Goal: Task Accomplishment & Management: Use online tool/utility

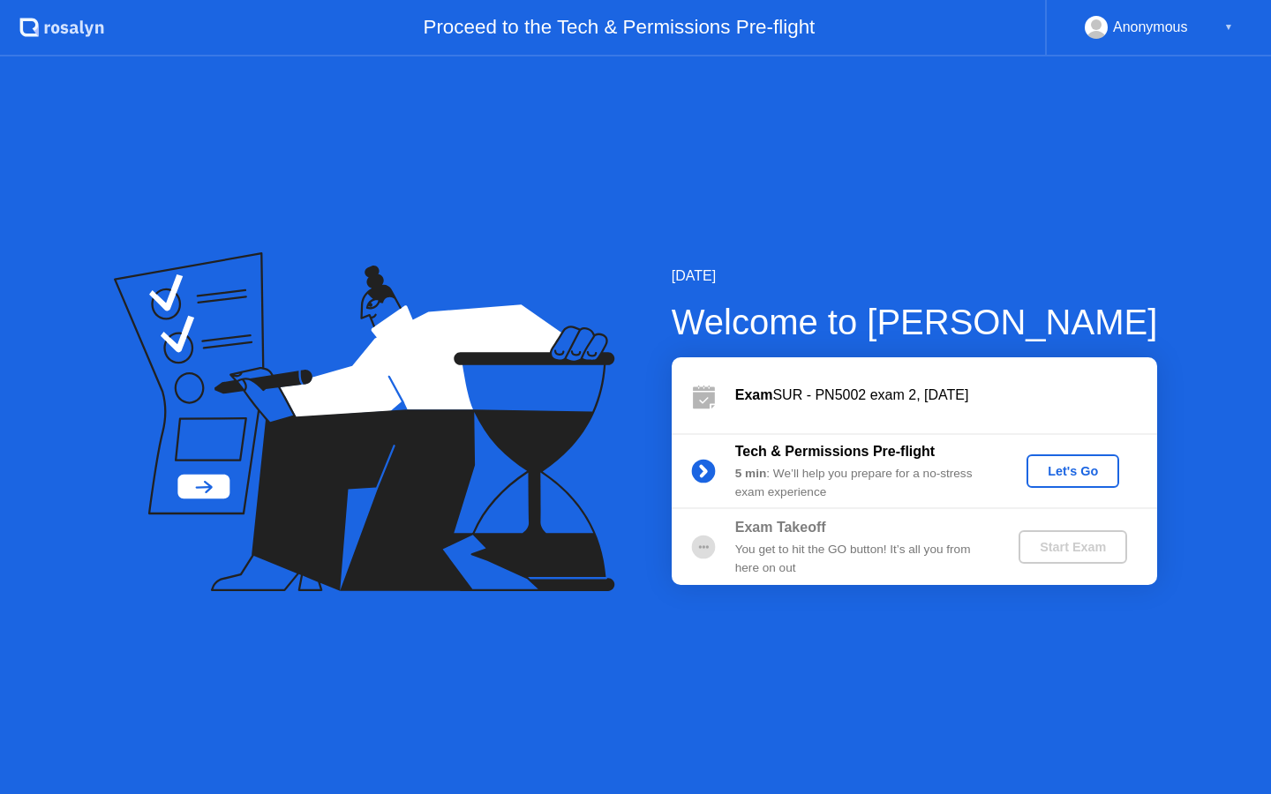
click at [1084, 469] on div "Let's Go" at bounding box center [1072, 471] width 79 height 14
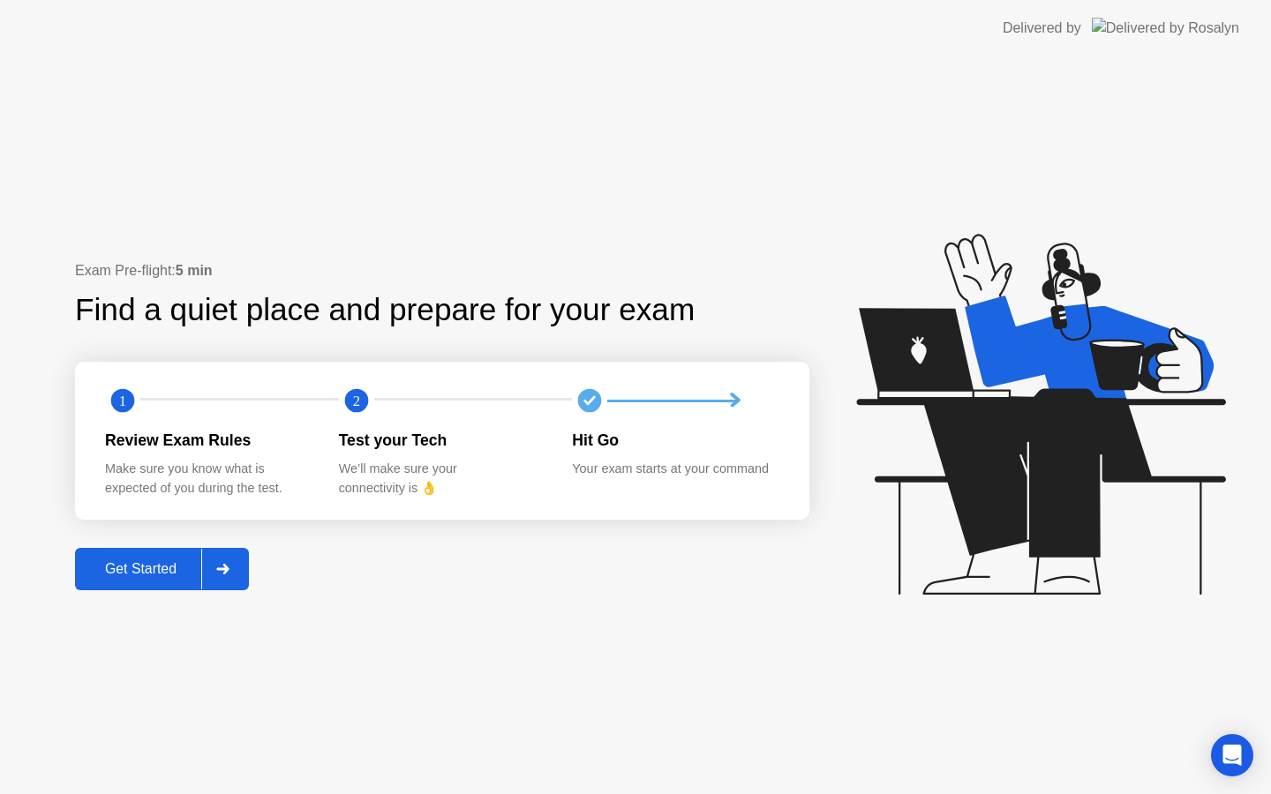
click at [185, 573] on div "Get Started" at bounding box center [140, 569] width 121 height 16
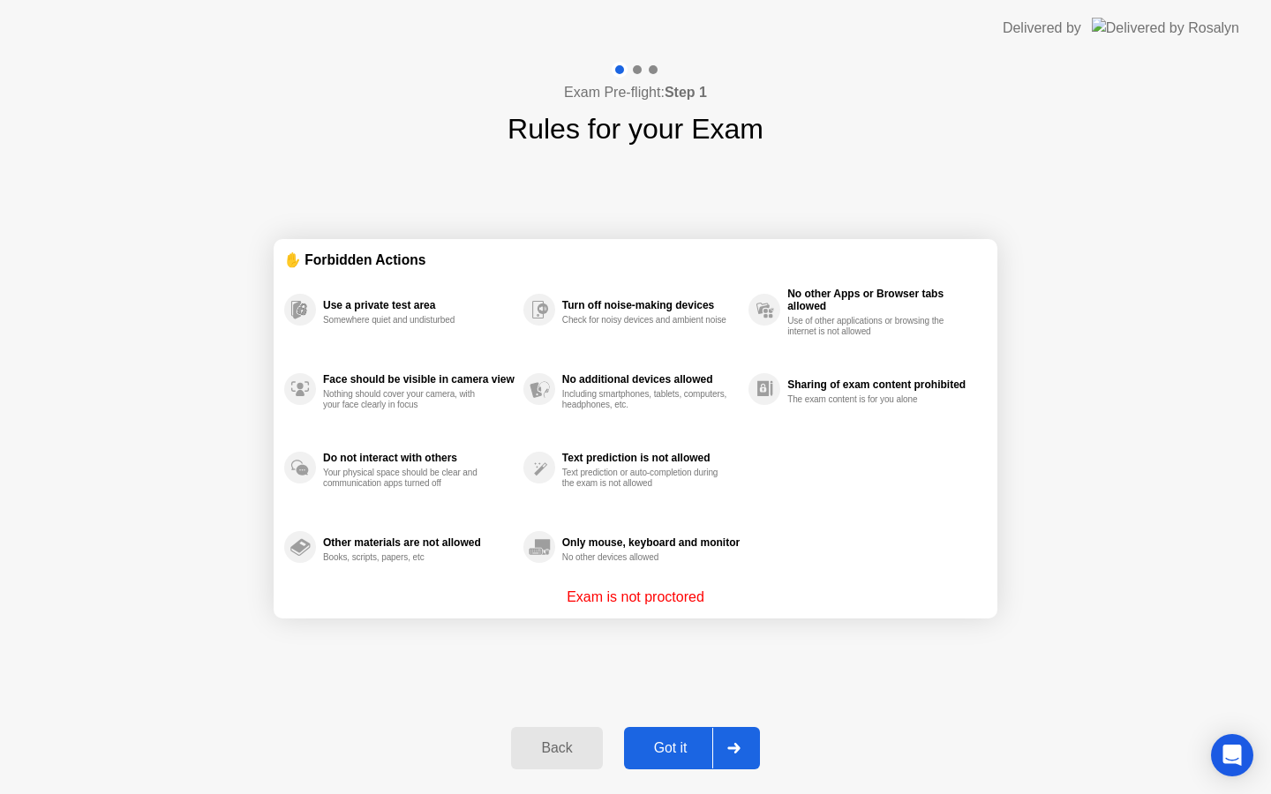
click at [672, 747] on div "Got it" at bounding box center [670, 748] width 83 height 16
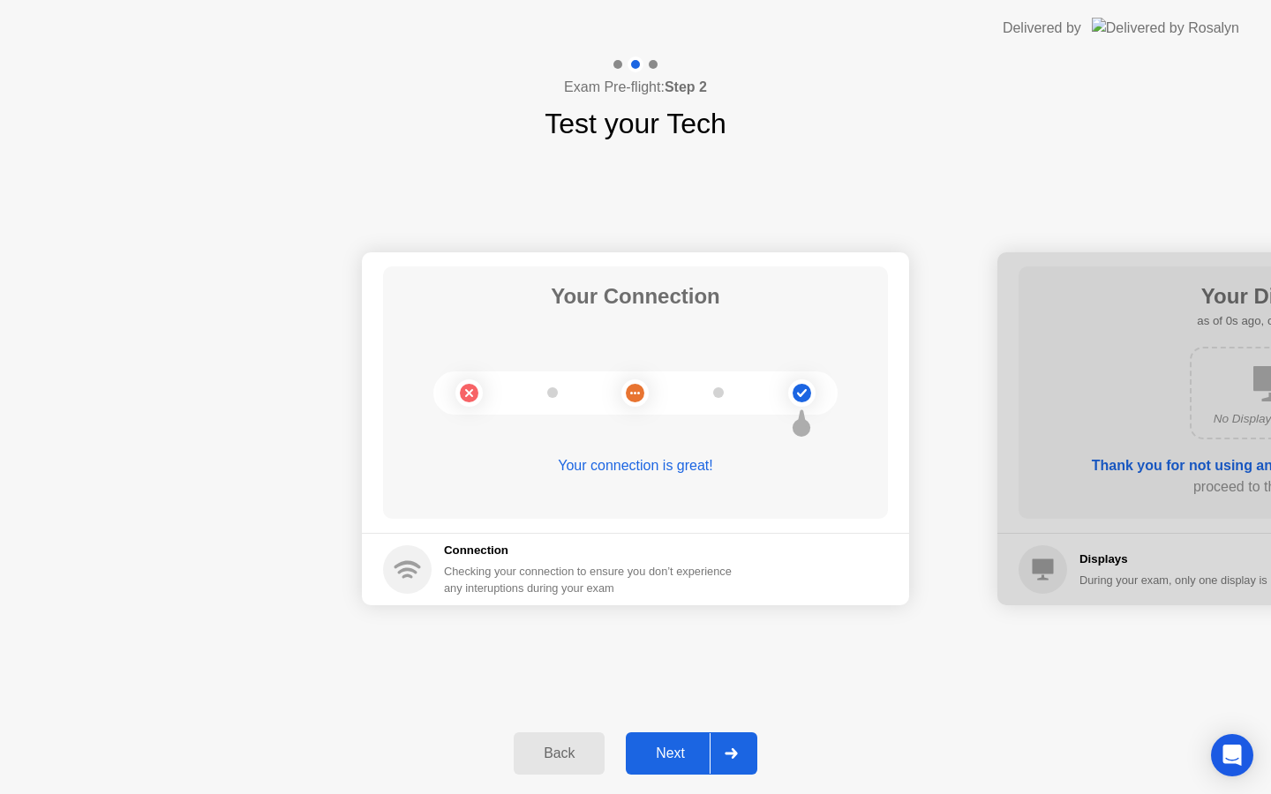
click at [692, 753] on div "Next" at bounding box center [670, 754] width 79 height 16
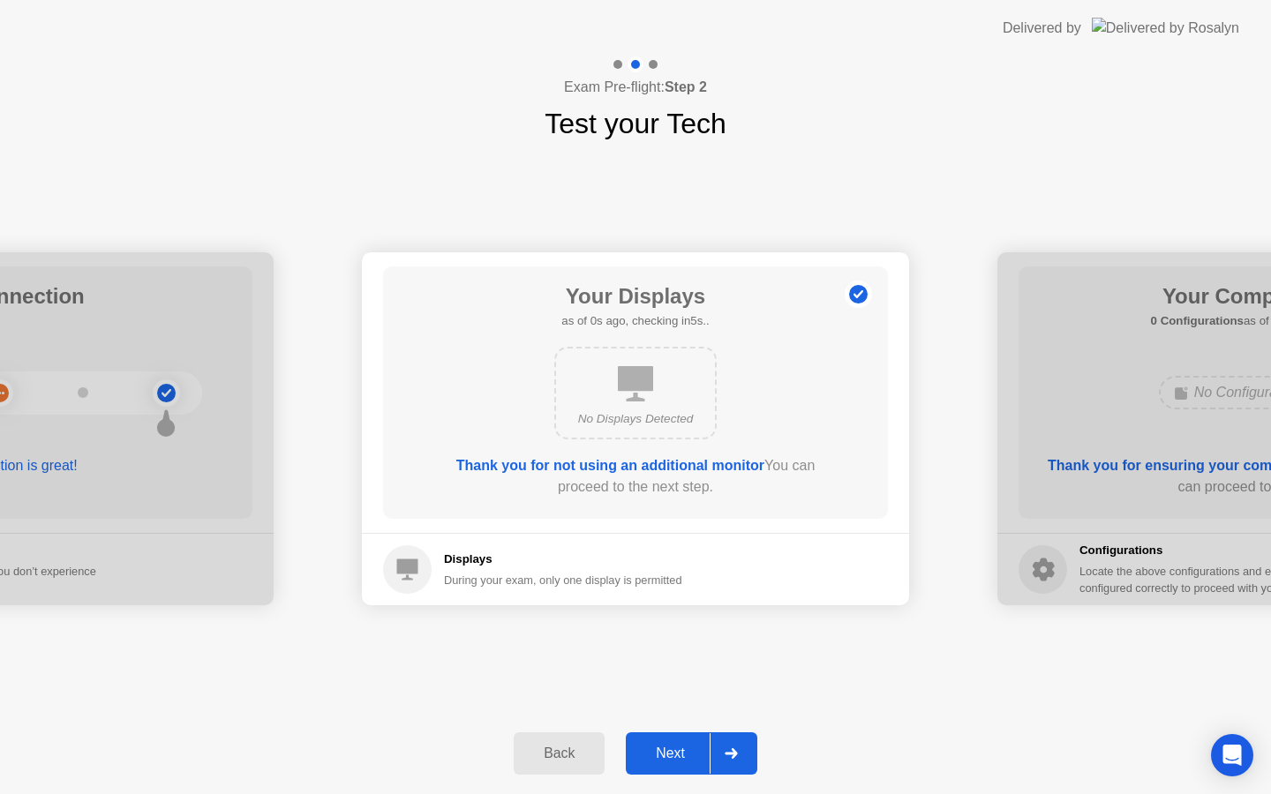
click at [685, 753] on div "Next" at bounding box center [670, 754] width 79 height 16
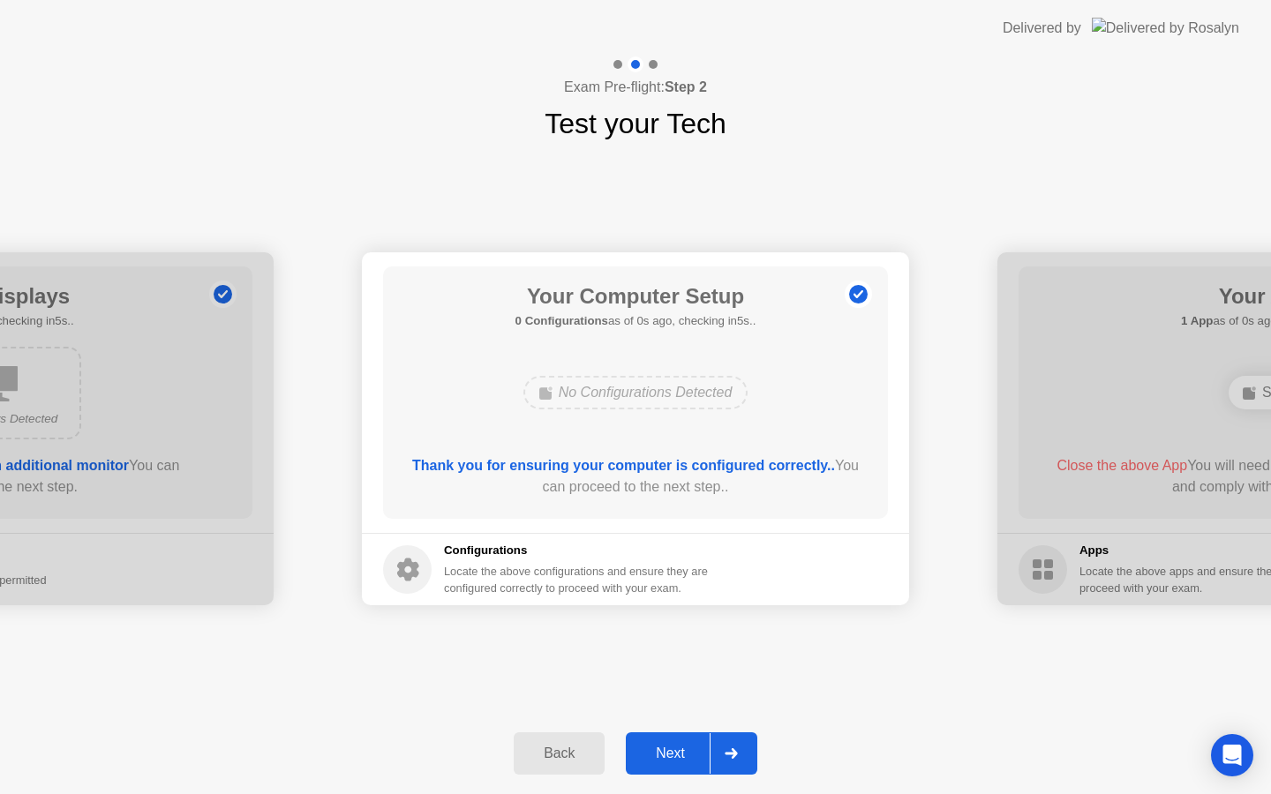
click at [685, 753] on div "Next" at bounding box center [670, 754] width 79 height 16
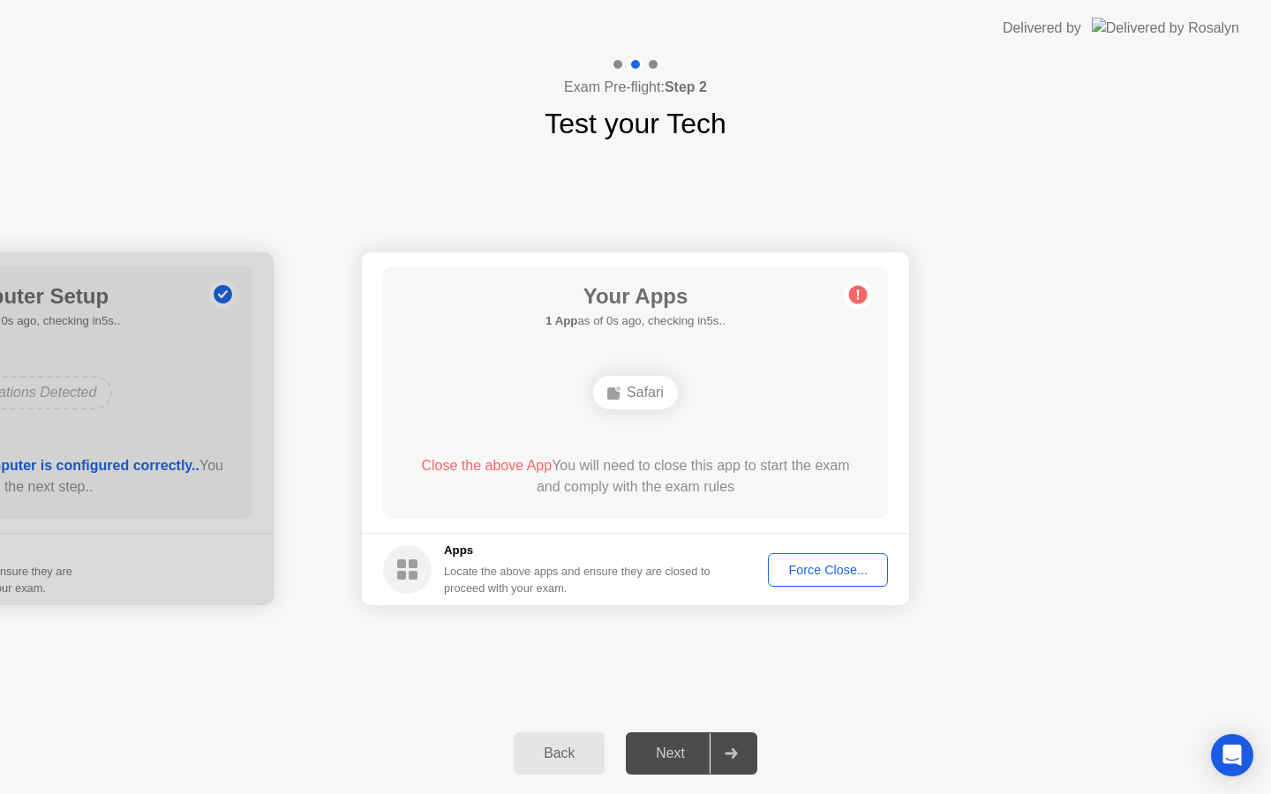
click at [792, 576] on div "Force Close..." at bounding box center [828, 570] width 108 height 14
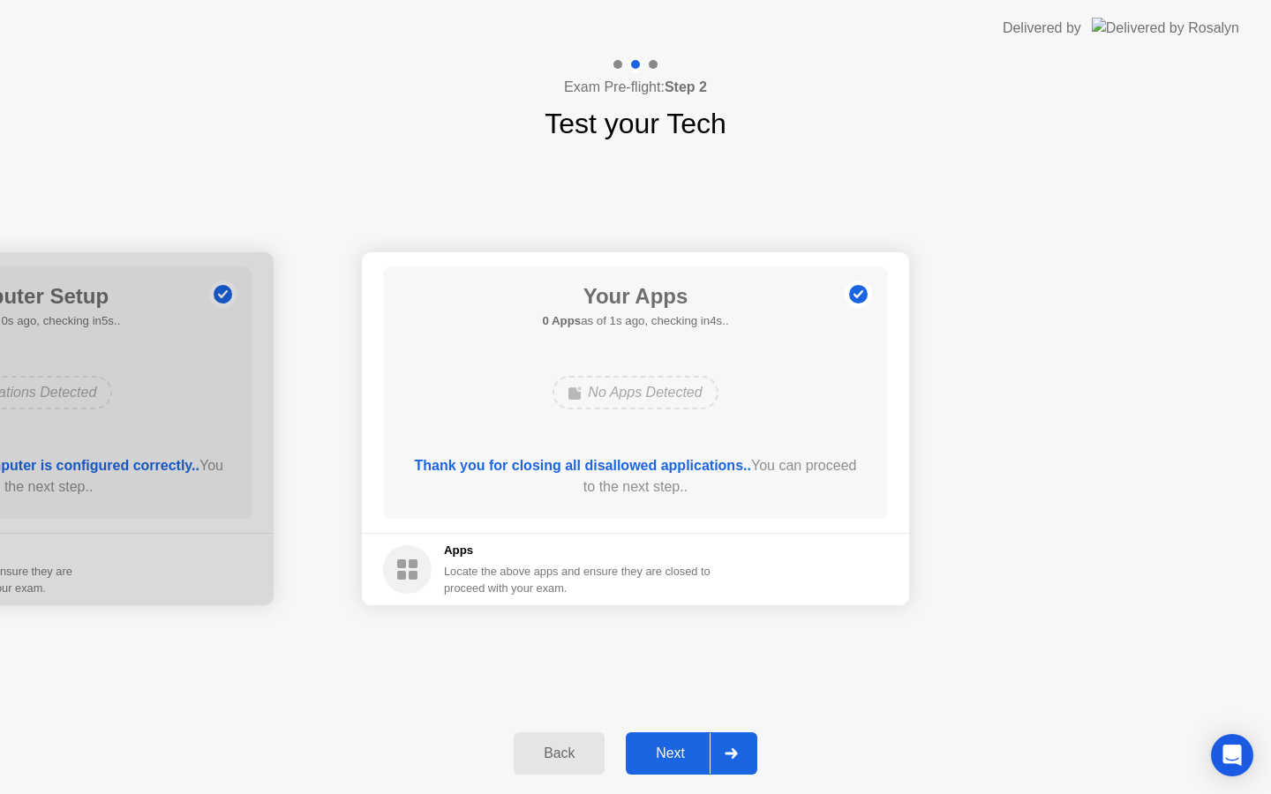
click at [686, 746] on div "Next" at bounding box center [670, 754] width 79 height 16
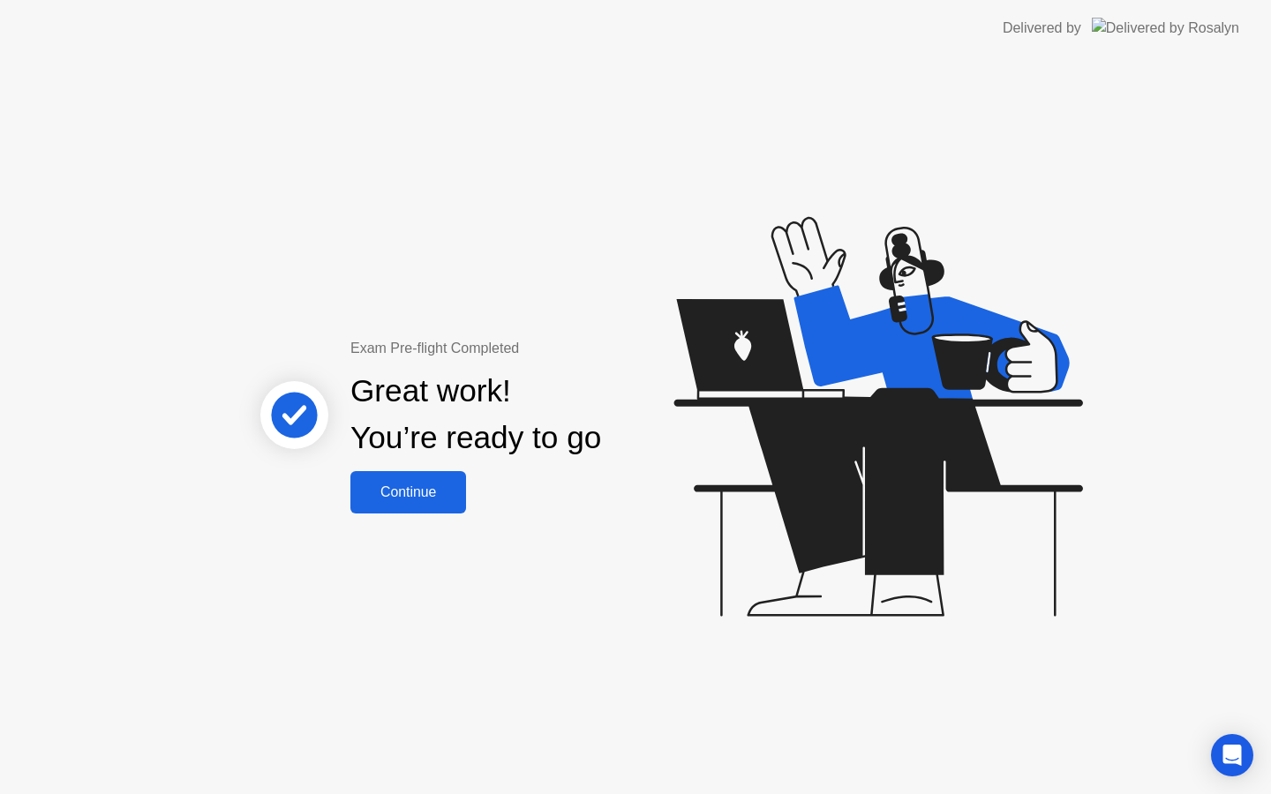
click at [430, 491] on div "Continue" at bounding box center [408, 492] width 105 height 16
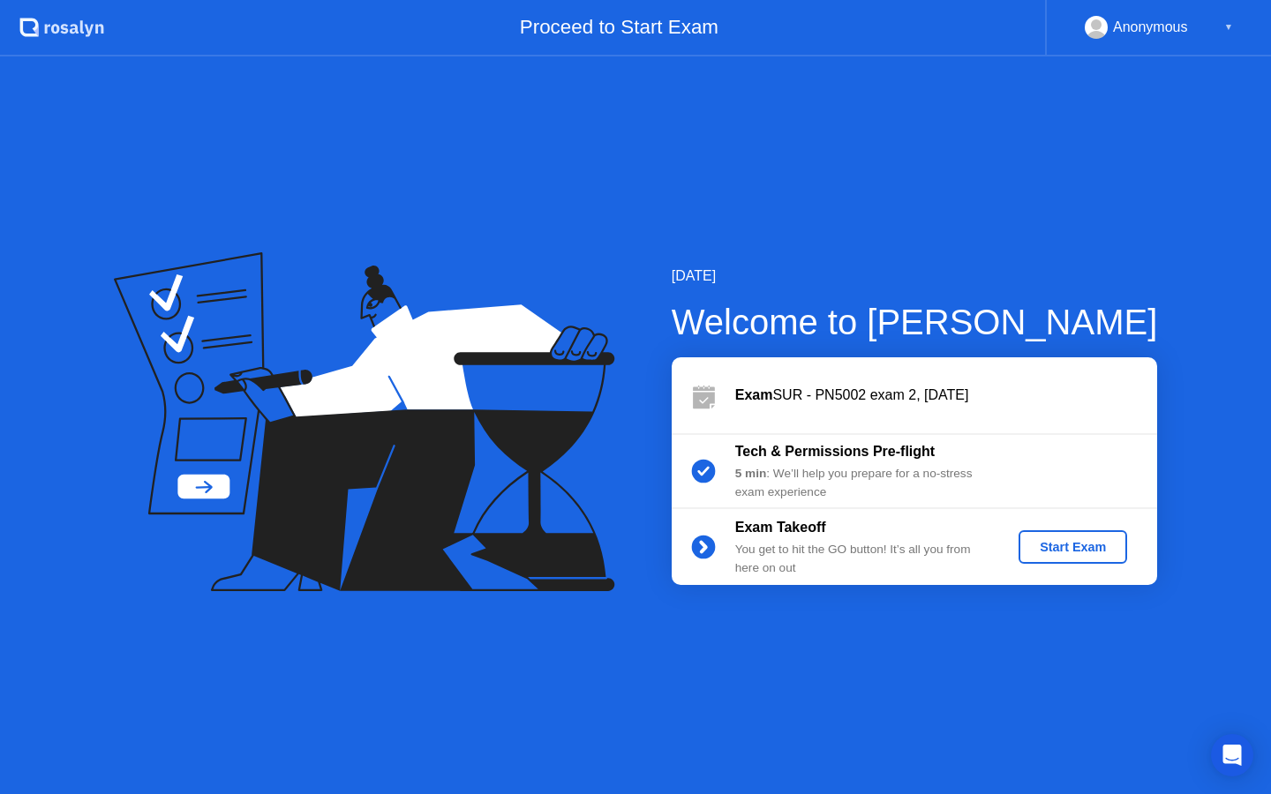
click at [1108, 558] on button "Start Exam" at bounding box center [1072, 547] width 109 height 34
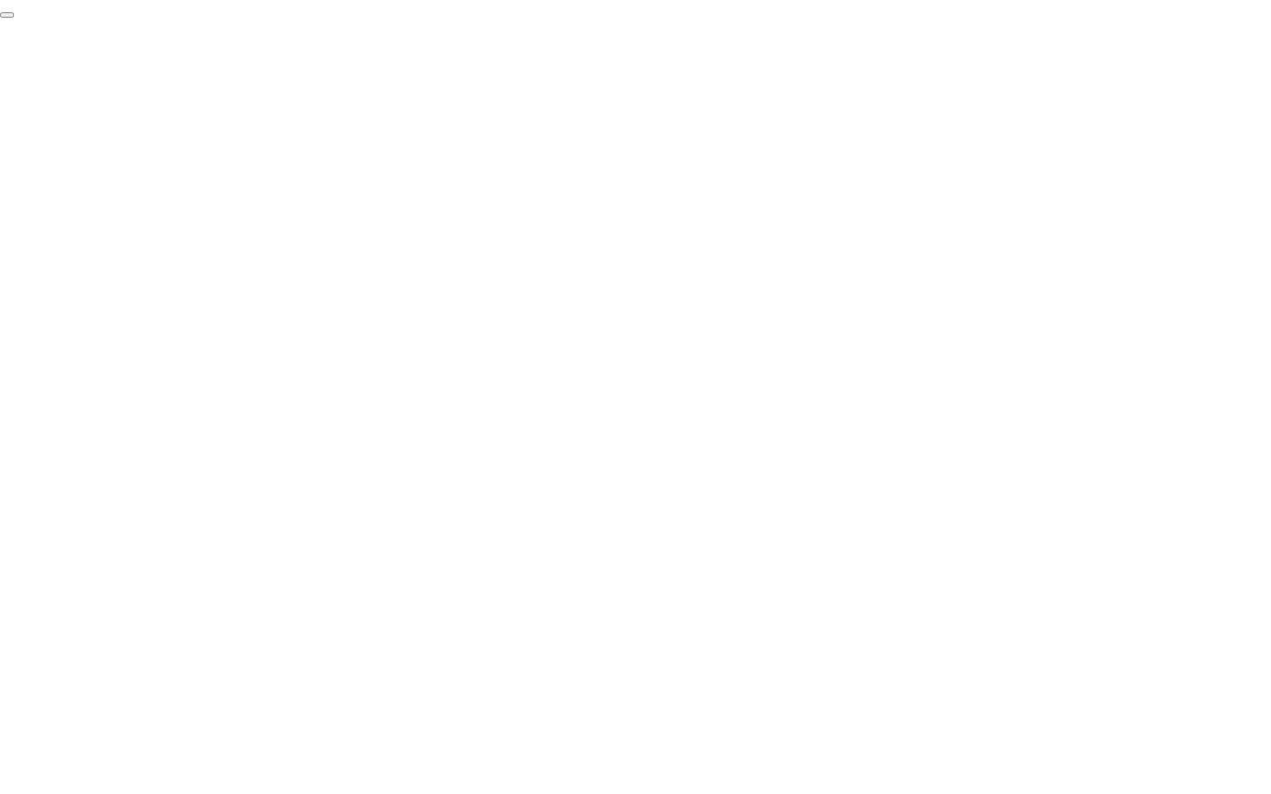
click div "End Proctoring Session"
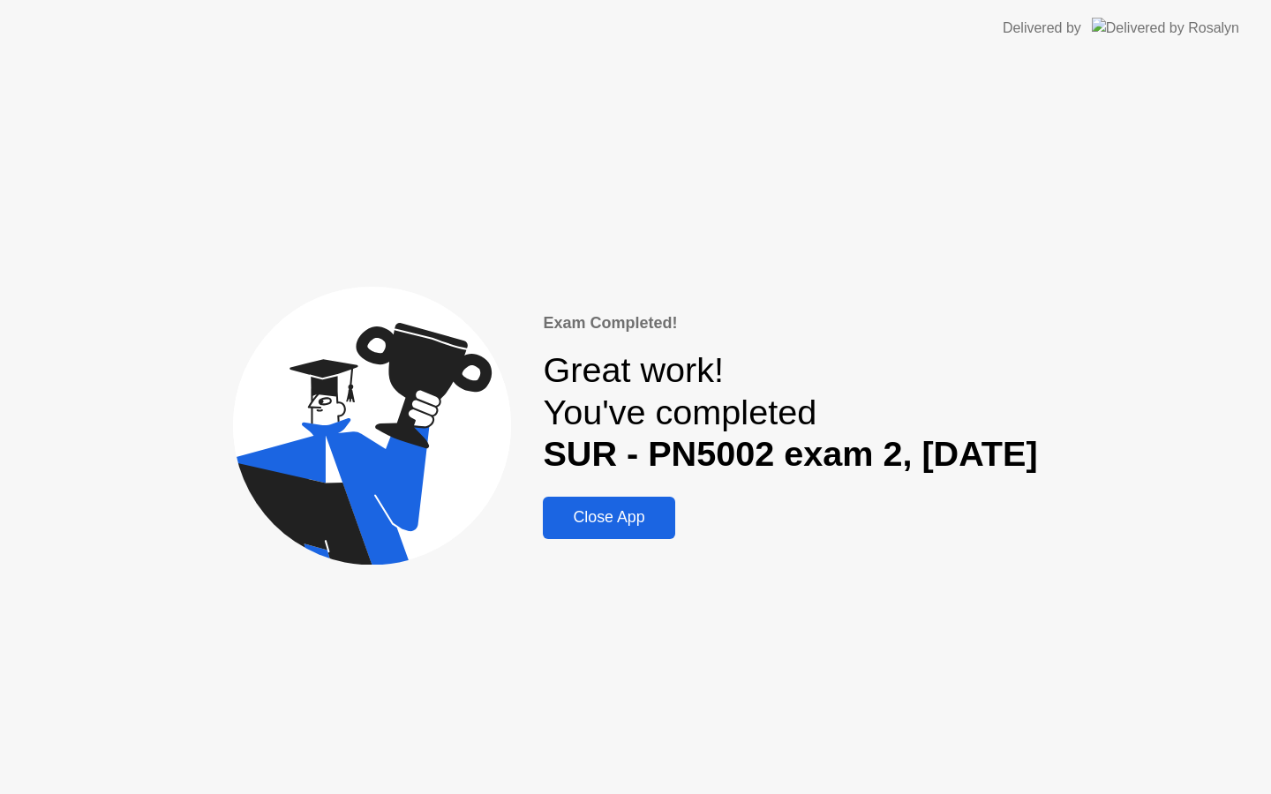
click at [630, 515] on div "Close App" at bounding box center [608, 517] width 121 height 19
